Goal: Check status

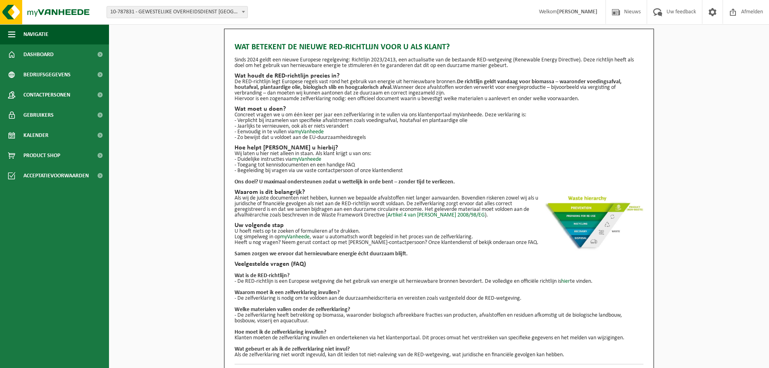
click at [713, 58] on div "Wat betekent de nieuwe RED-richtlijn voor u als klant? Sinds 2024 geldt een nie…" at bounding box center [439, 205] width 660 height 353
click at [34, 53] on span "Dashboard" at bounding box center [38, 54] width 30 height 20
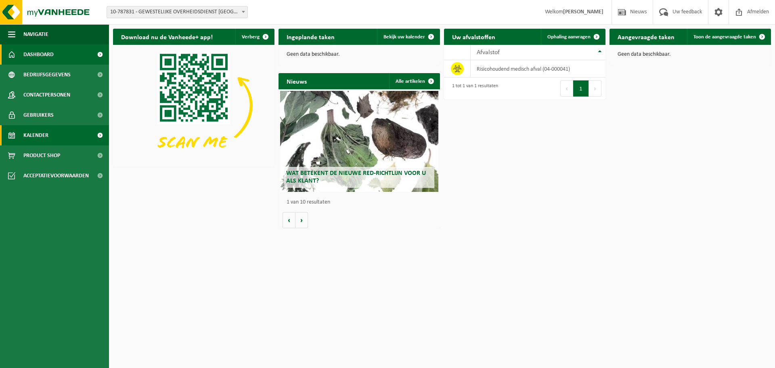
click at [32, 136] on span "Kalender" at bounding box center [35, 135] width 25 height 20
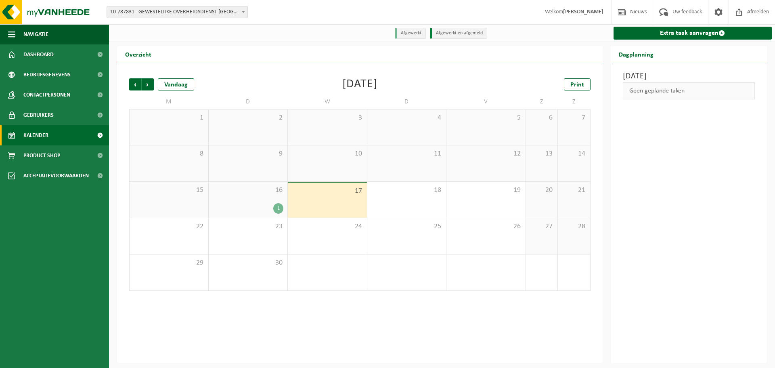
click at [245, 188] on span "16" at bounding box center [248, 190] width 71 height 9
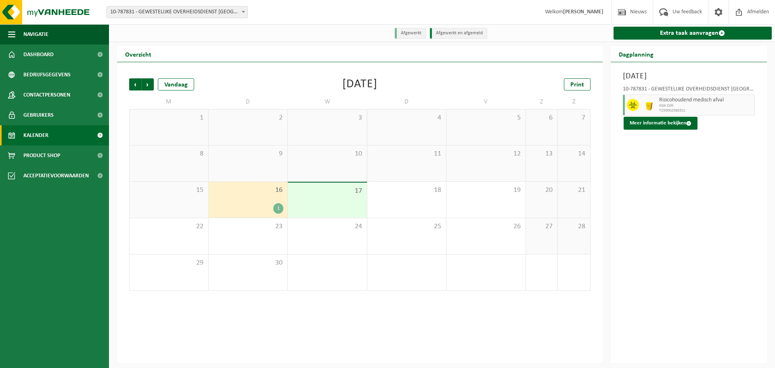
click at [685, 100] on span "Risicohoudend medisch afval" at bounding box center [706, 100] width 94 height 6
click at [660, 123] on button "Meer informatie bekijken" at bounding box center [660, 123] width 74 height 13
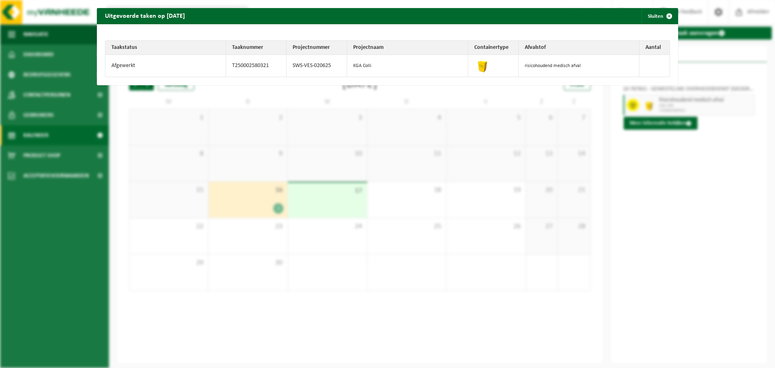
drag, startPoint x: 258, startPoint y: 1, endPoint x: 672, endPoint y: 164, distance: 445.1
